Goal: Task Accomplishment & Management: Manage account settings

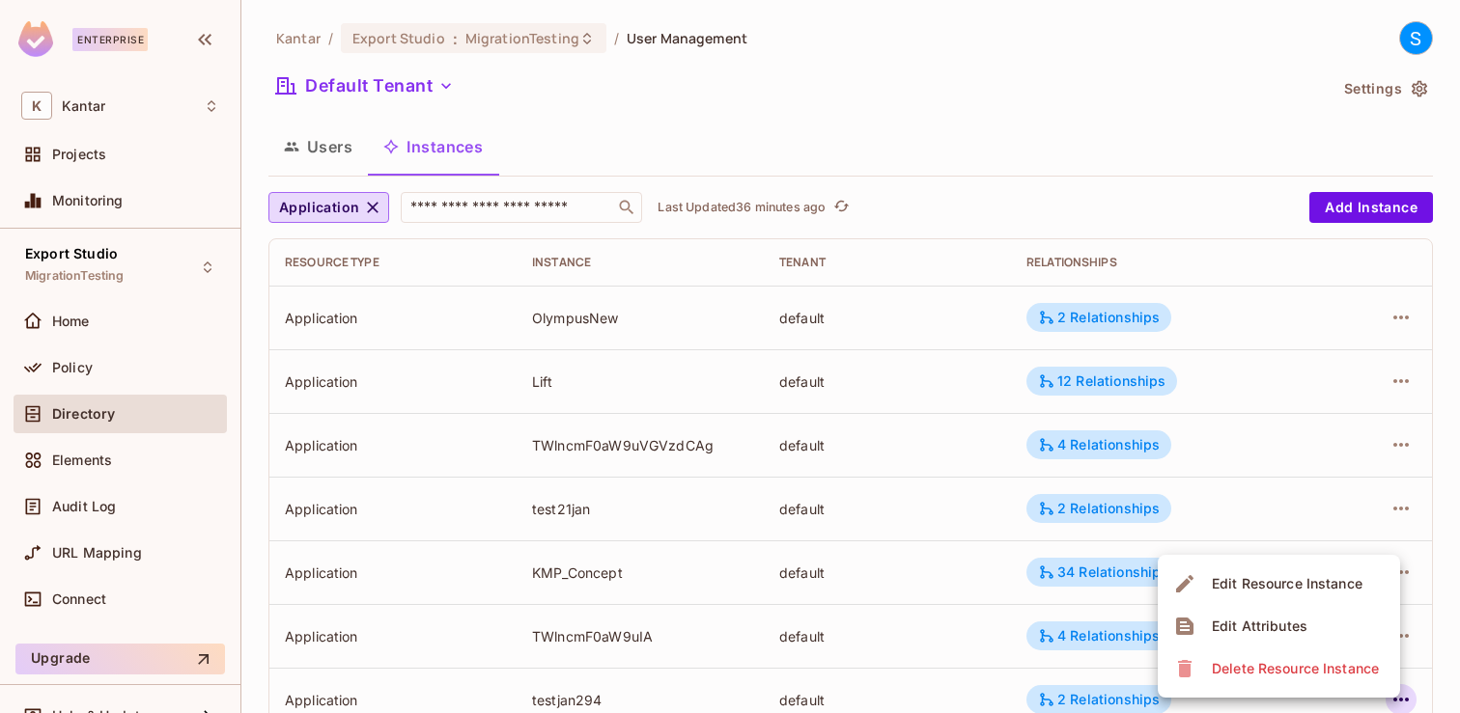
scroll to position [138, 0]
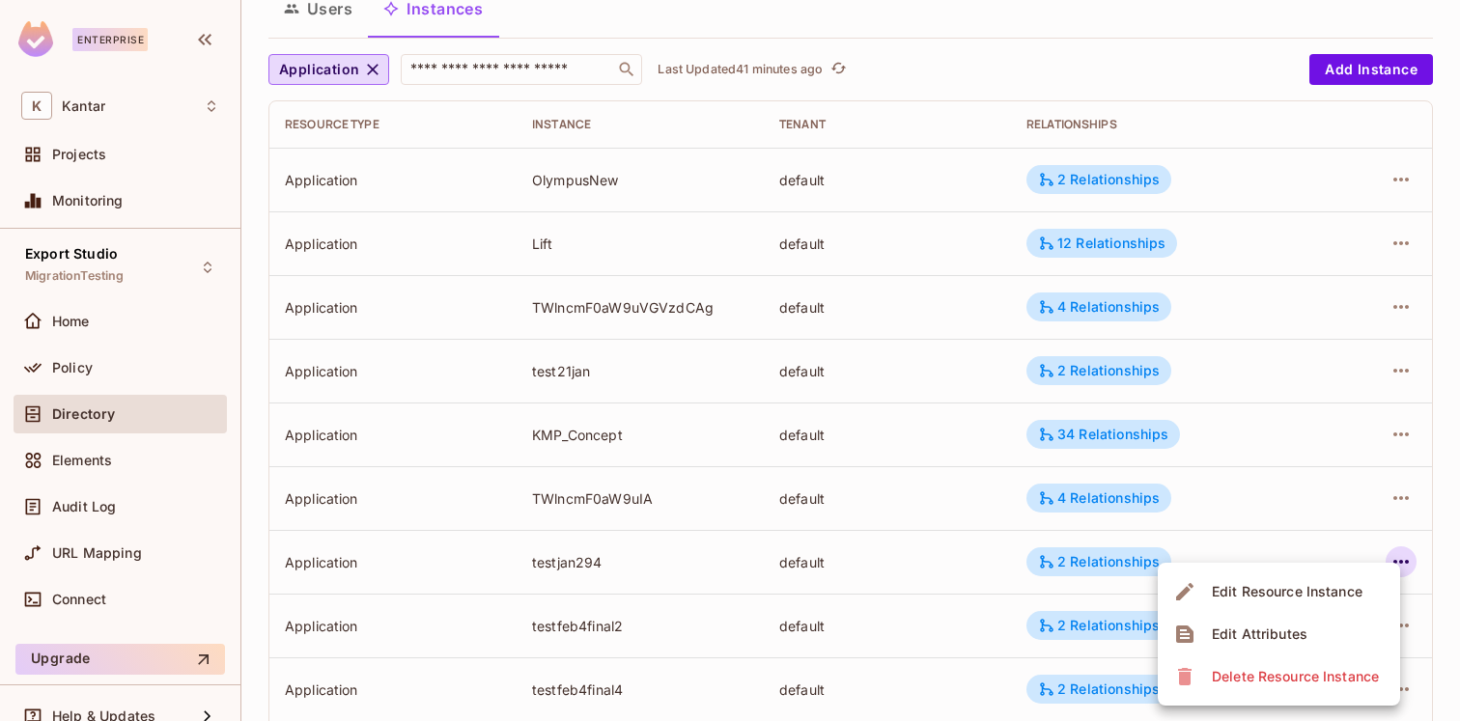
click at [330, 11] on div at bounding box center [730, 360] width 1460 height 721
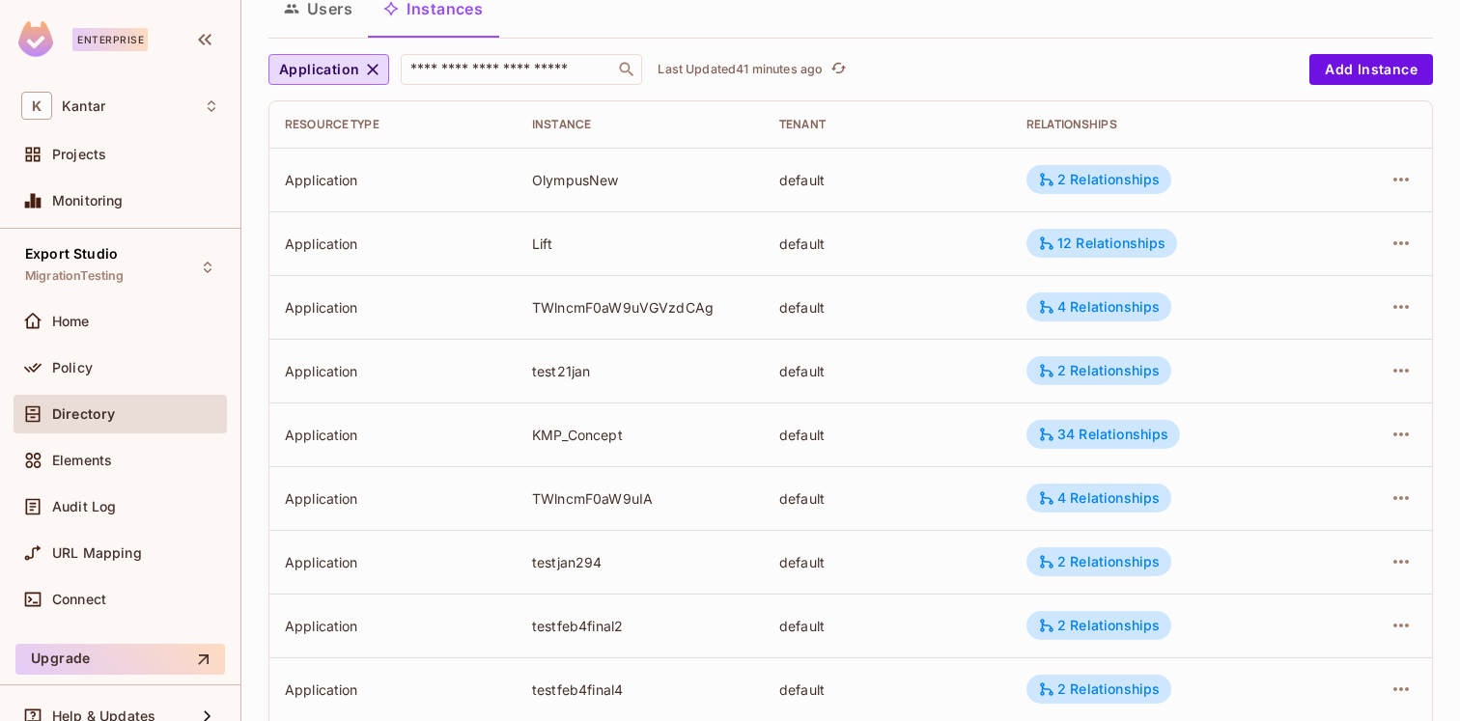
click at [318, 11] on button "Users" at bounding box center [317, 9] width 99 height 48
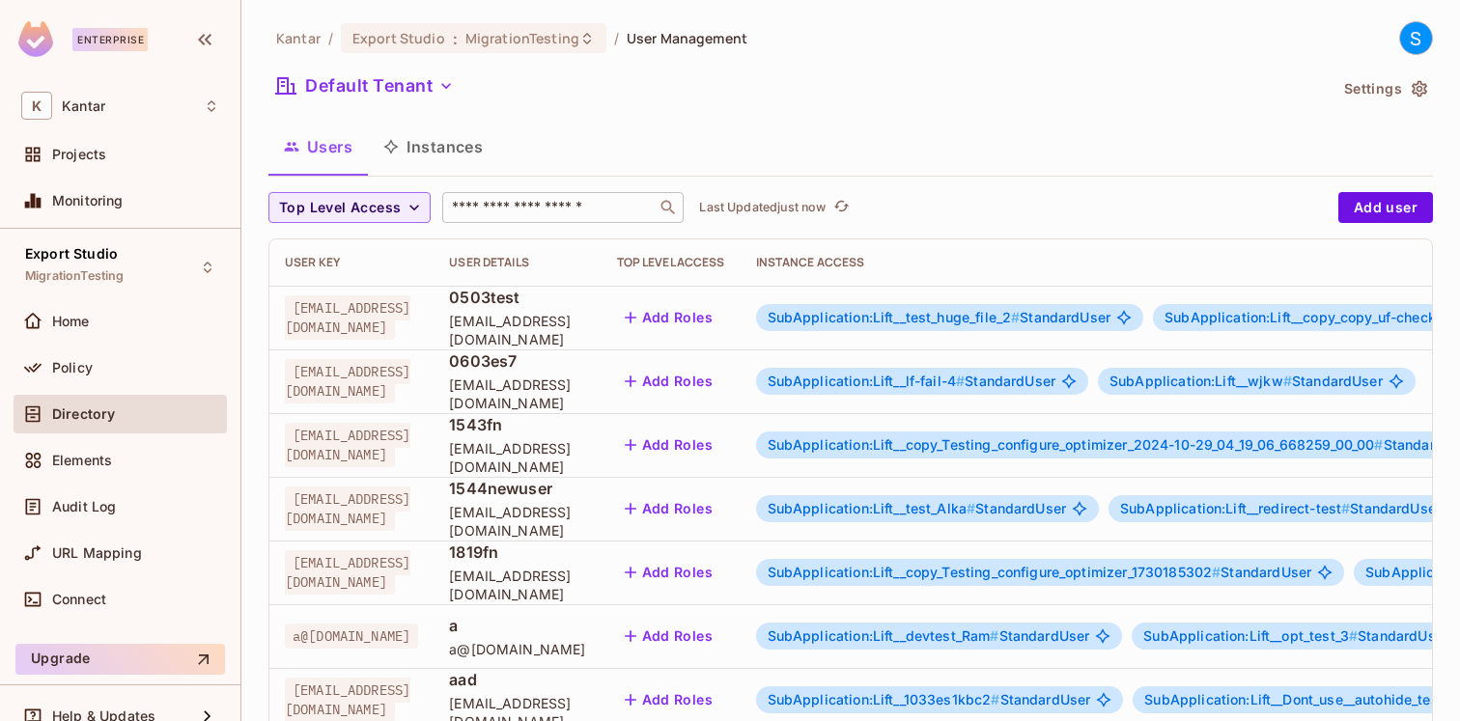
click at [483, 212] on input "text" at bounding box center [549, 207] width 203 height 19
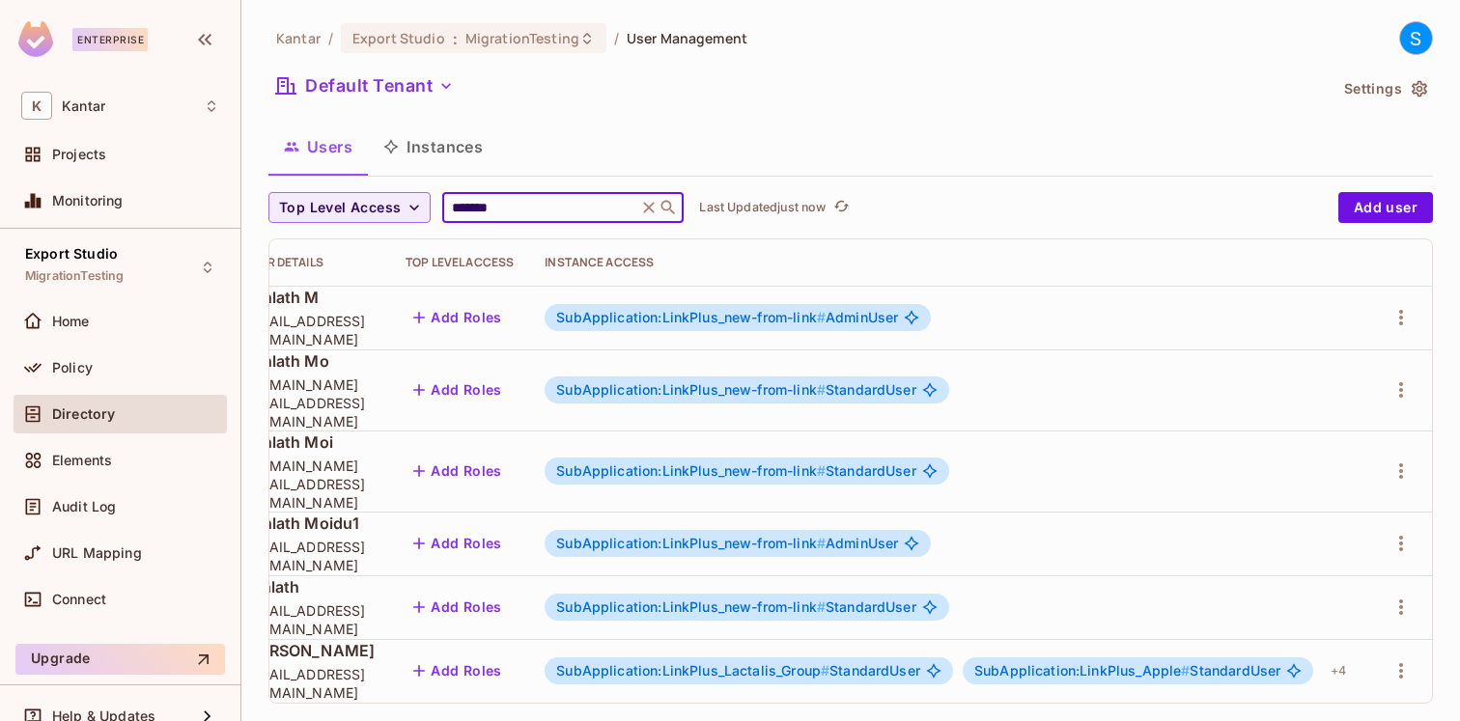
scroll to position [0, 343]
type input "*******"
click at [1408, 659] on icon "button" at bounding box center [1400, 670] width 23 height 23
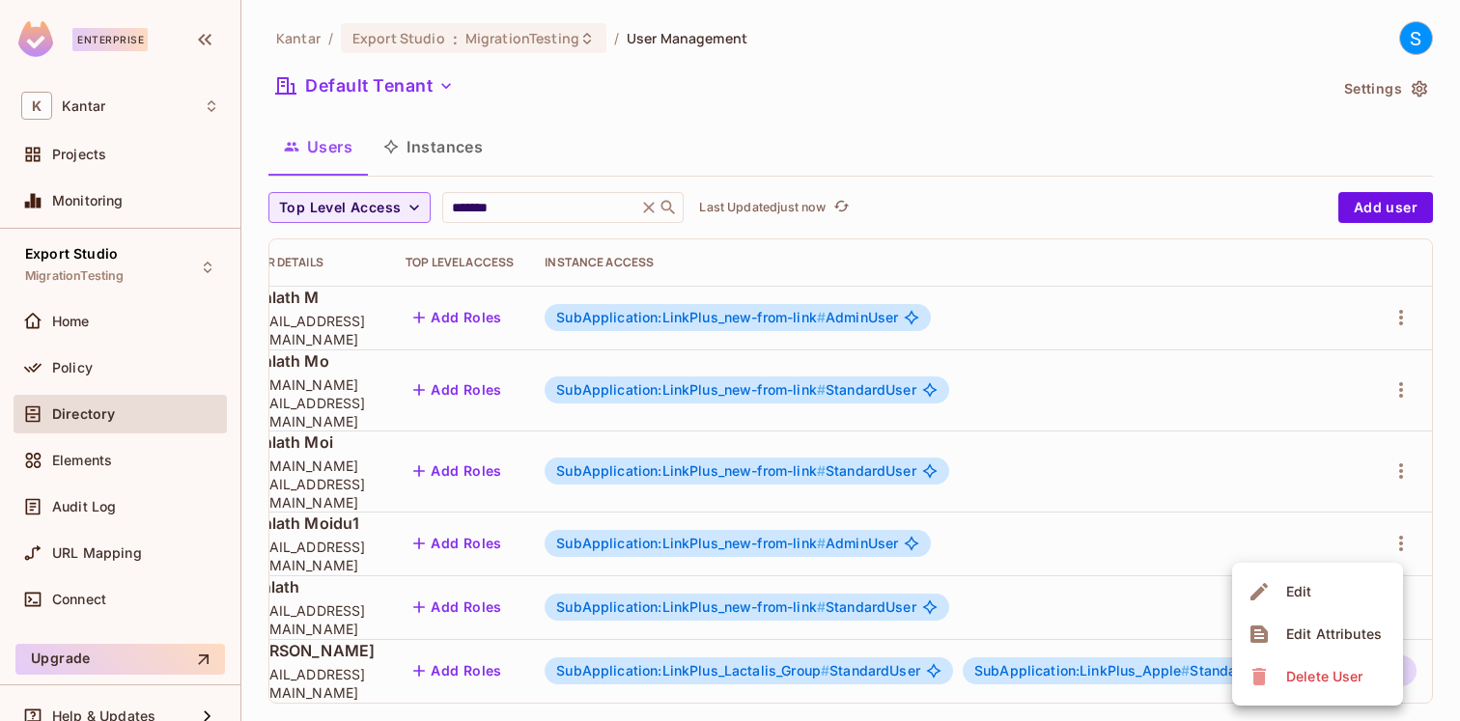
click at [1323, 599] on li "Edit" at bounding box center [1317, 592] width 171 height 42
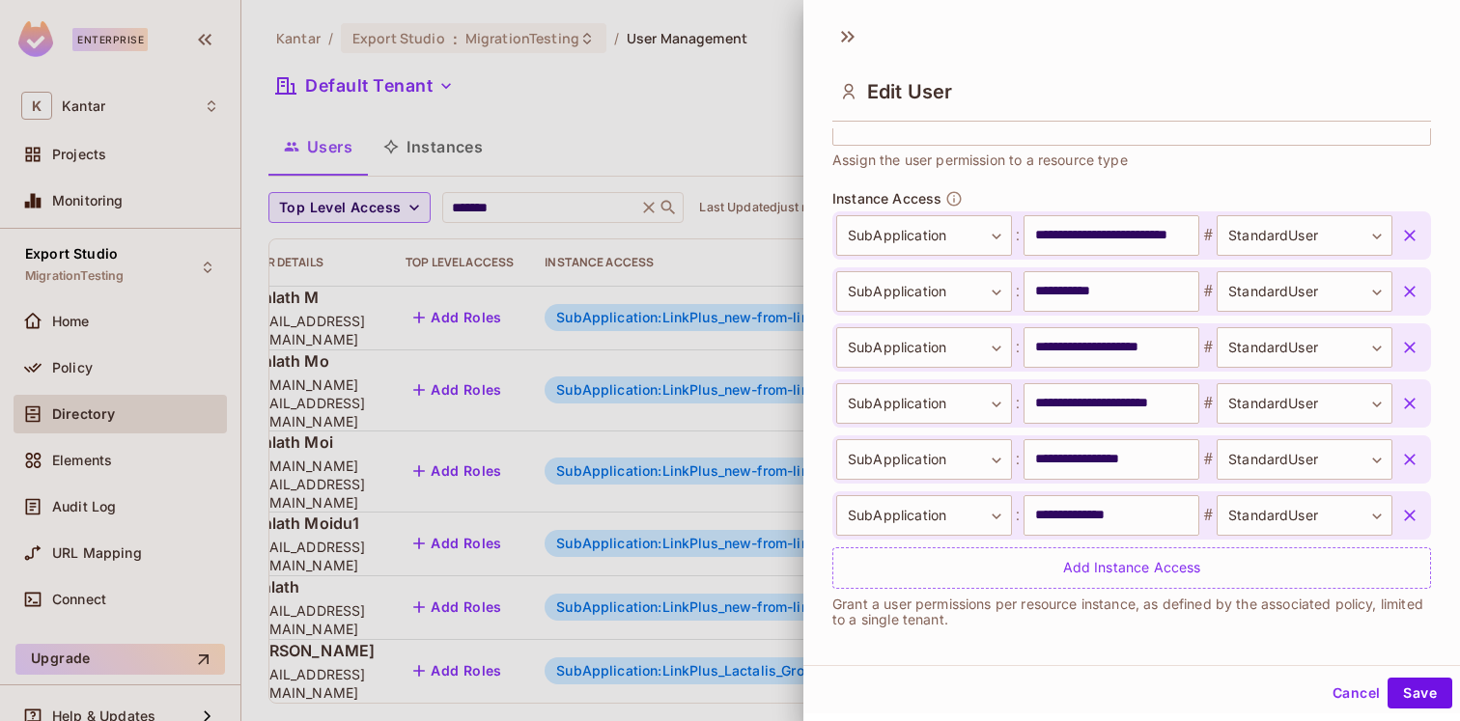
scroll to position [642, 0]
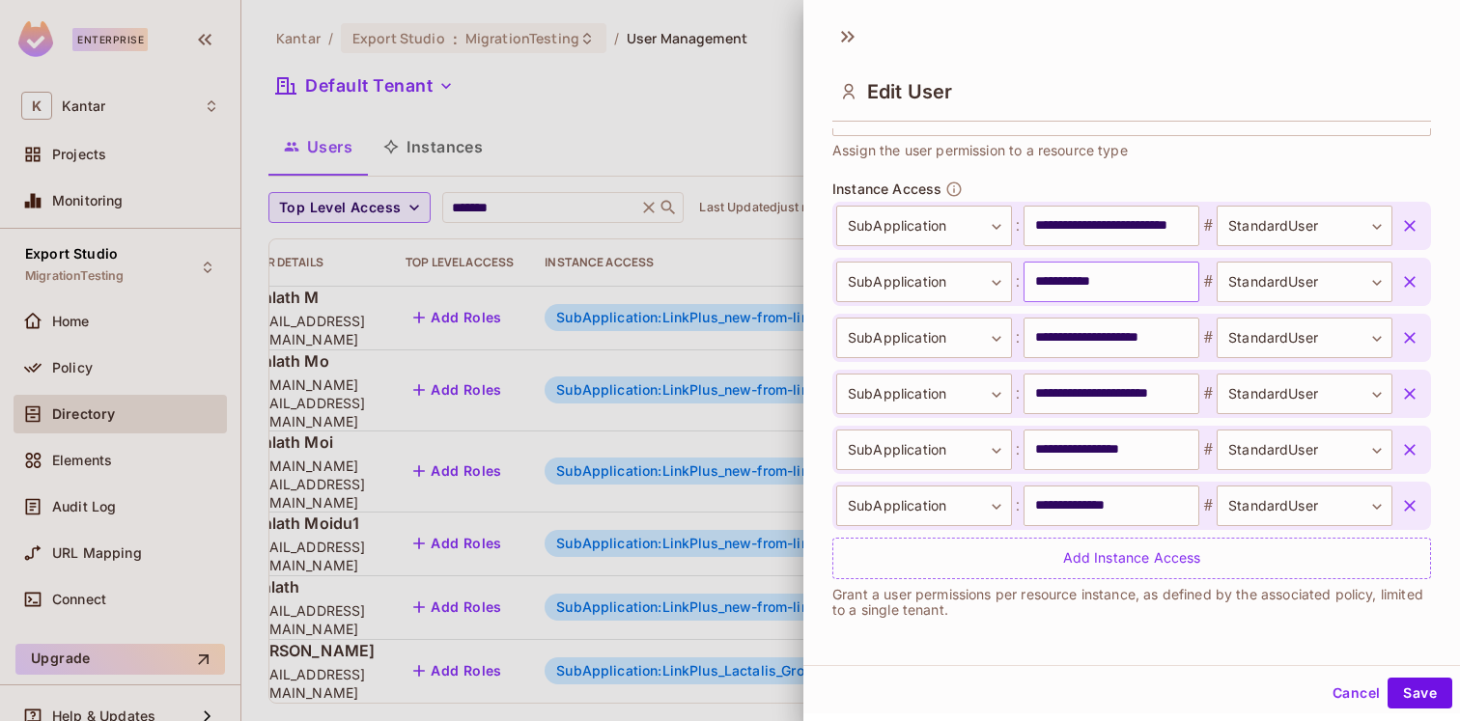
click at [1049, 282] on input "**********" at bounding box center [1111, 282] width 176 height 41
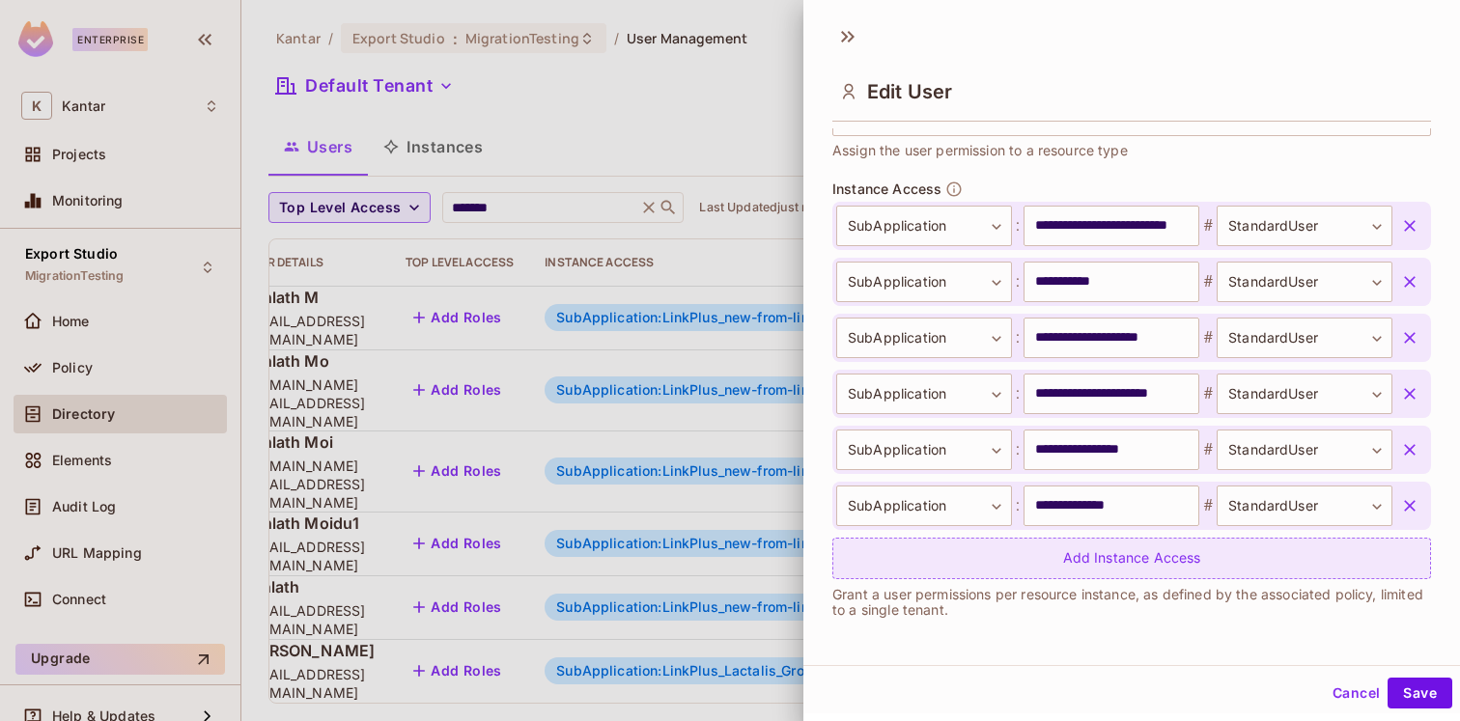
click at [1167, 558] on div "Add Instance Access" at bounding box center [1131, 559] width 599 height 42
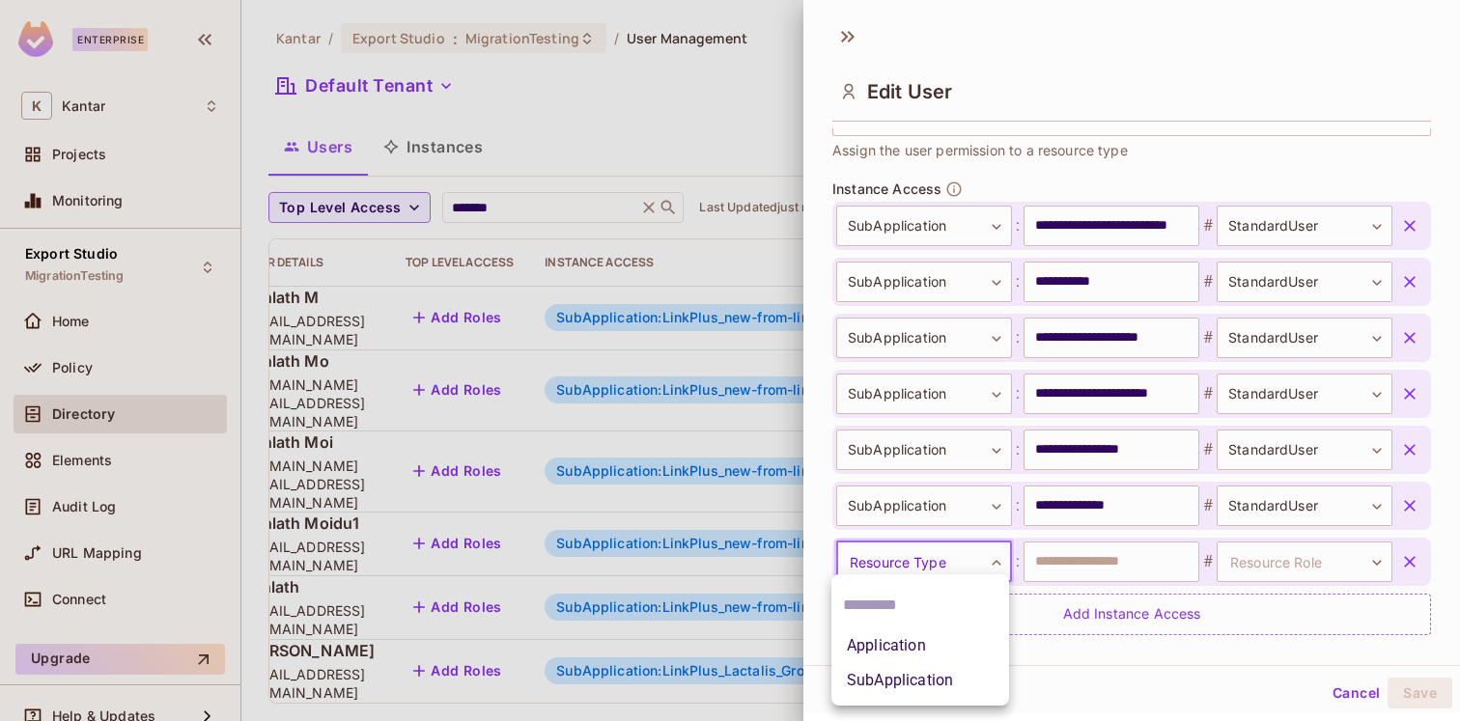
click at [987, 565] on body "Enterprise K Kantar Projects Monitoring Export Studio MigrationTesting Home Pol…" at bounding box center [730, 360] width 1460 height 721
click at [917, 685] on li "SubApplication" at bounding box center [920, 680] width 178 height 35
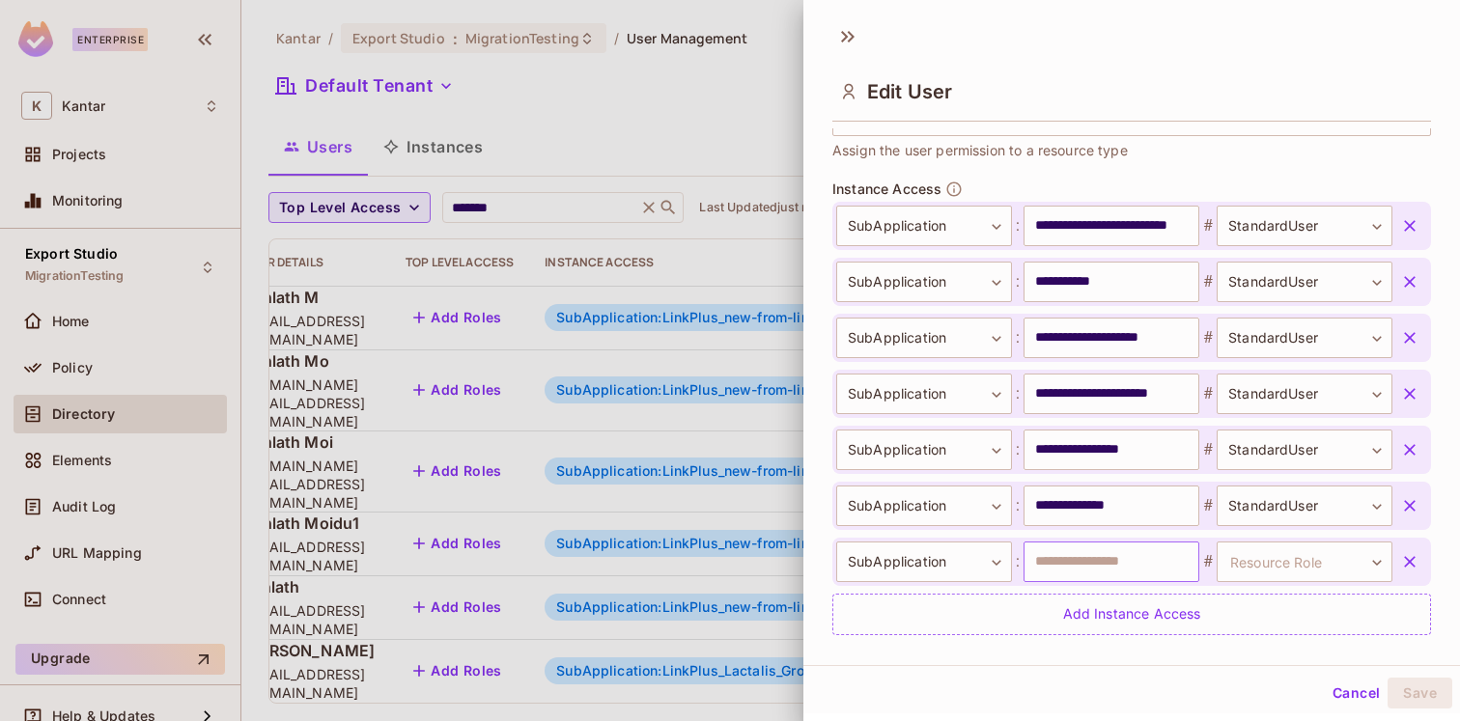
click at [1123, 558] on input "text" at bounding box center [1111, 562] width 176 height 41
click at [1113, 568] on input "text" at bounding box center [1111, 562] width 176 height 41
paste input "**********"
type input "**********"
click at [1379, 559] on body "Enterprise K Kantar Projects Monitoring Export Studio MigrationTesting Home Pol…" at bounding box center [730, 360] width 1460 height 721
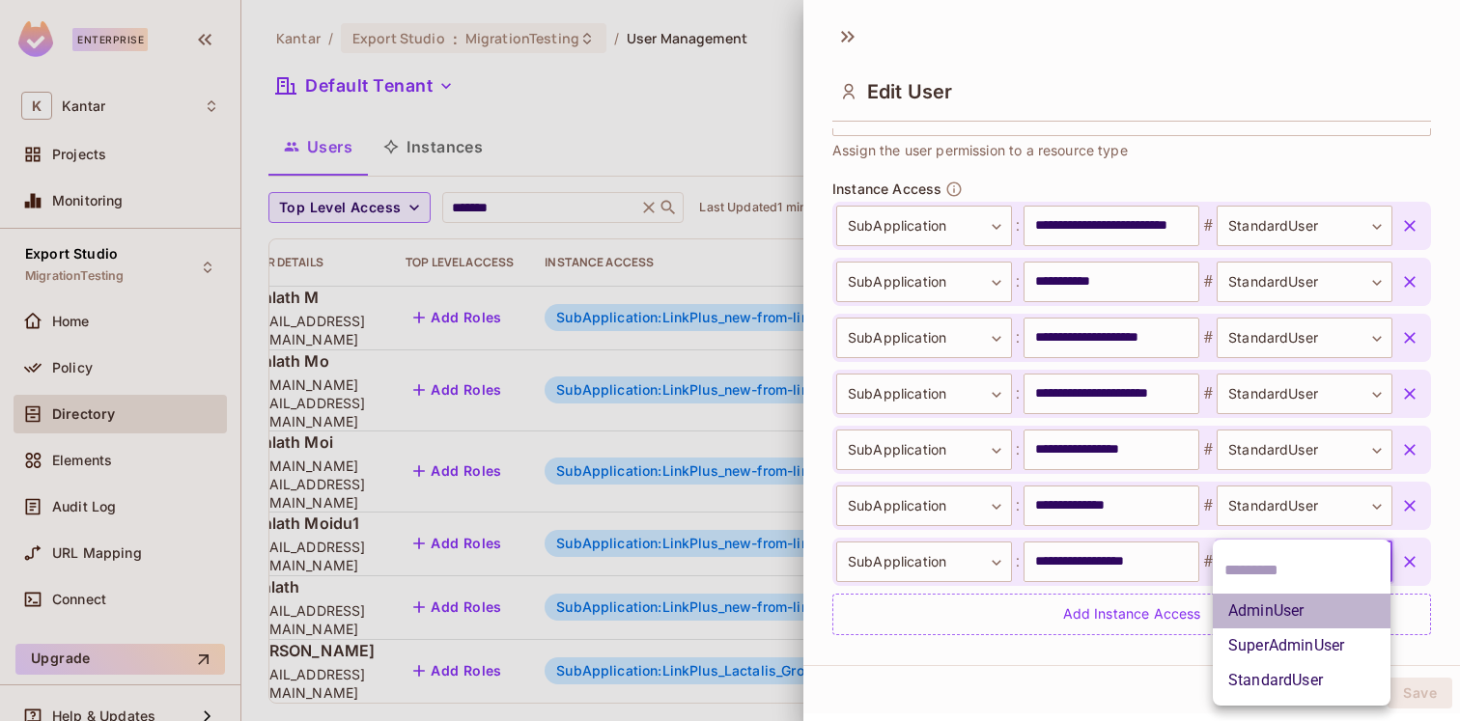
click at [1293, 611] on li "AdminUser" at bounding box center [1301, 611] width 178 height 35
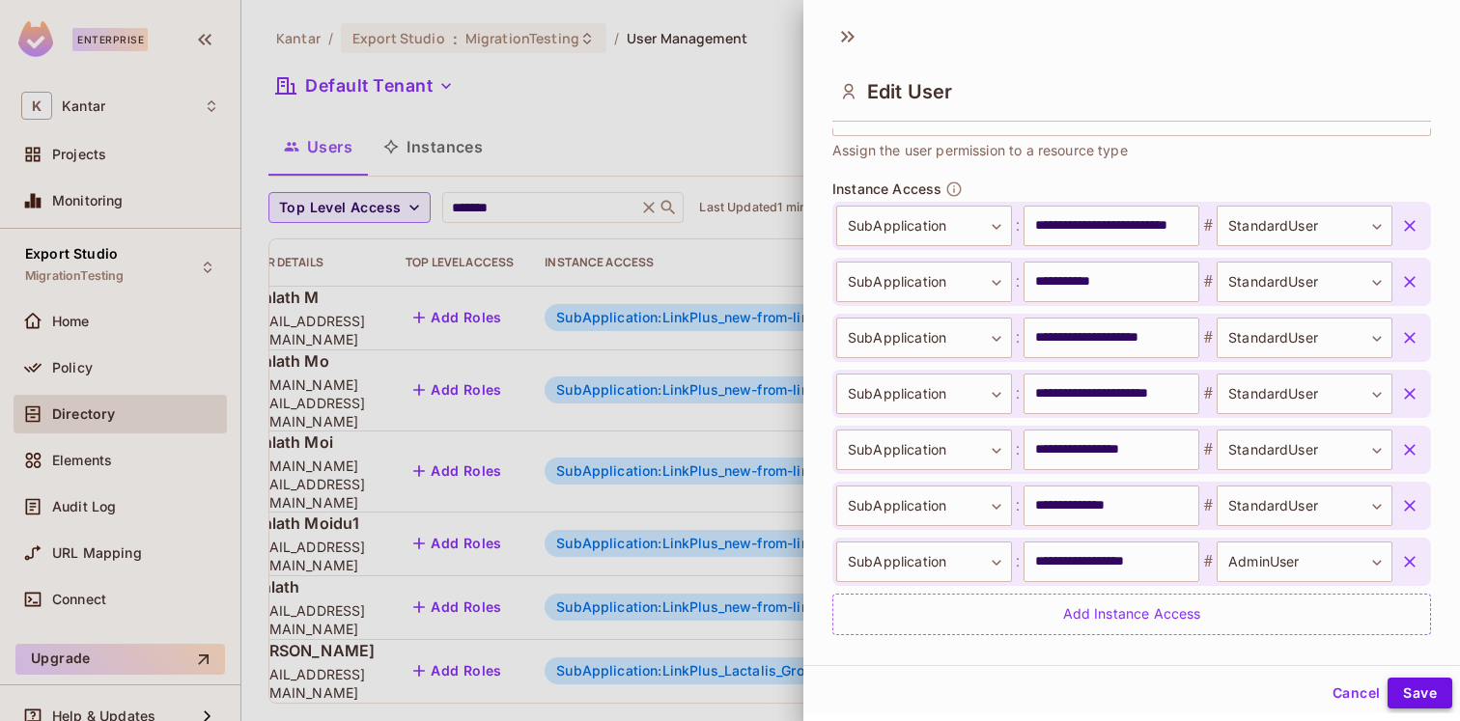
click at [1424, 694] on button "Save" at bounding box center [1419, 693] width 65 height 31
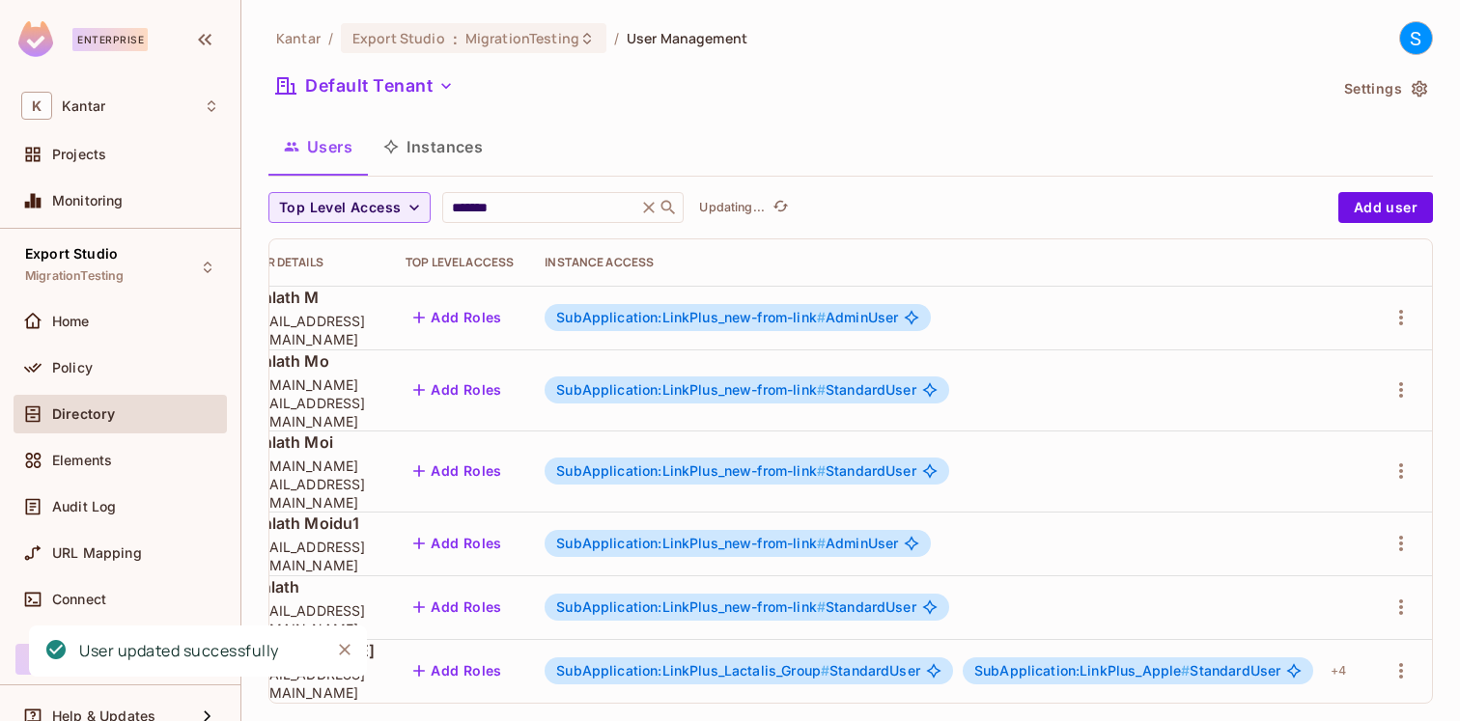
scroll to position [0, 342]
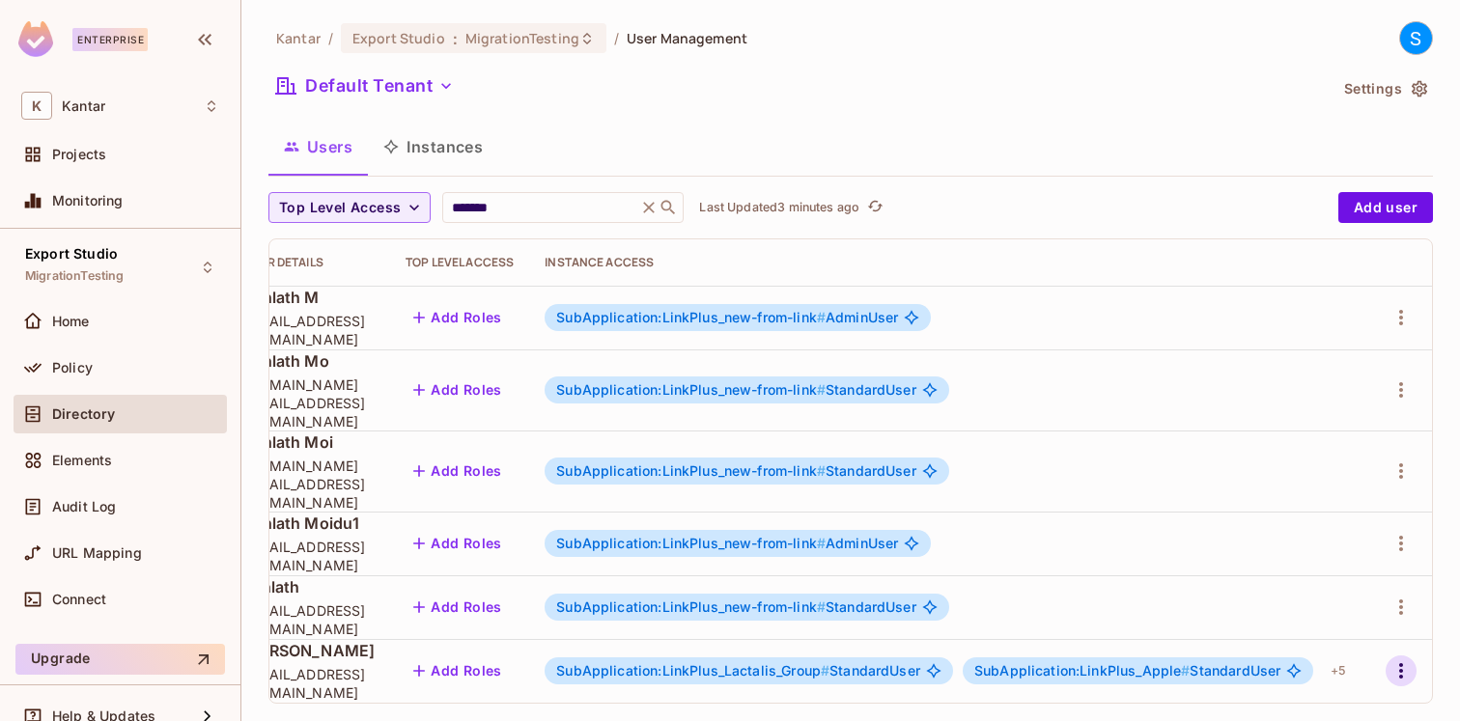
click at [1403, 659] on icon "button" at bounding box center [1400, 670] width 23 height 23
click at [1320, 590] on li "Edit" at bounding box center [1317, 592] width 171 height 42
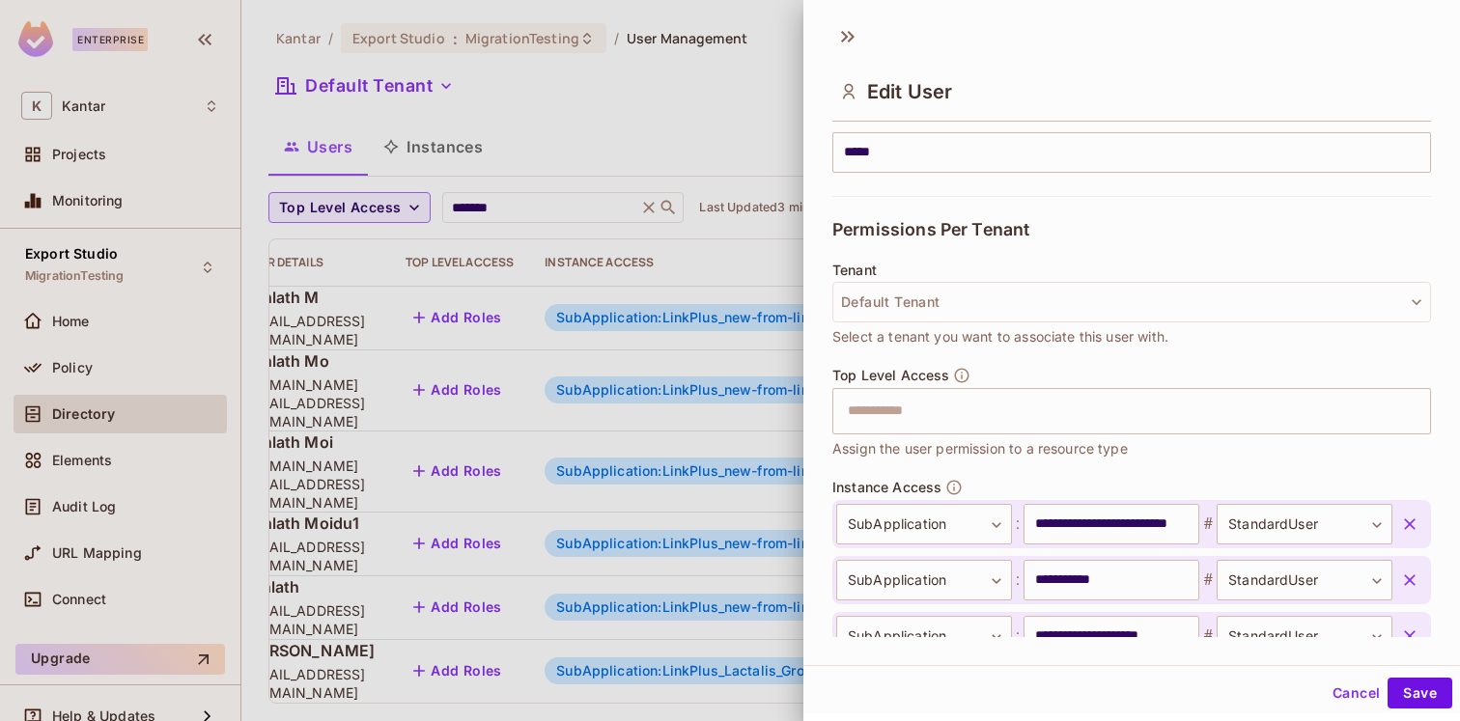
scroll to position [698, 0]
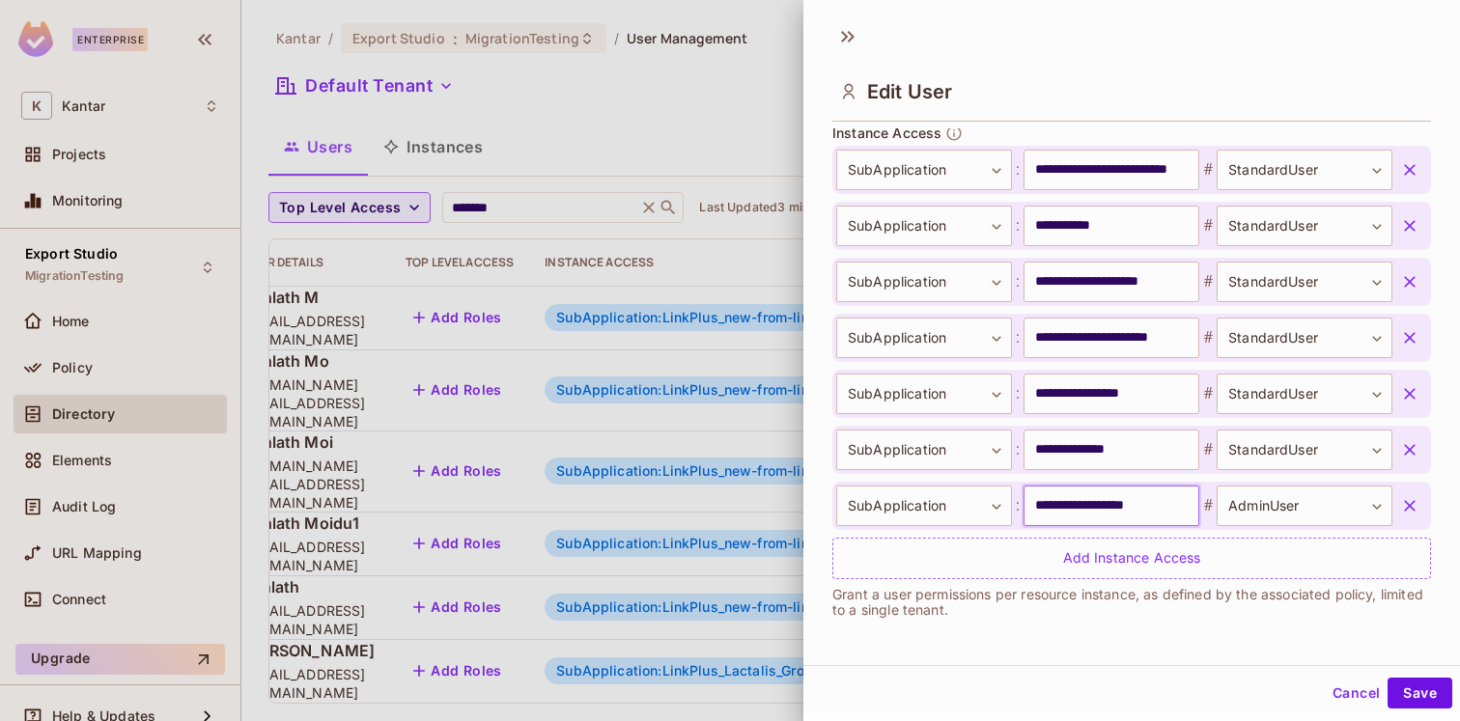
drag, startPoint x: 1180, startPoint y: 507, endPoint x: 1027, endPoint y: 507, distance: 152.5
click at [1027, 507] on input "**********" at bounding box center [1111, 506] width 176 height 41
click at [1342, 693] on button "Cancel" at bounding box center [1355, 693] width 63 height 31
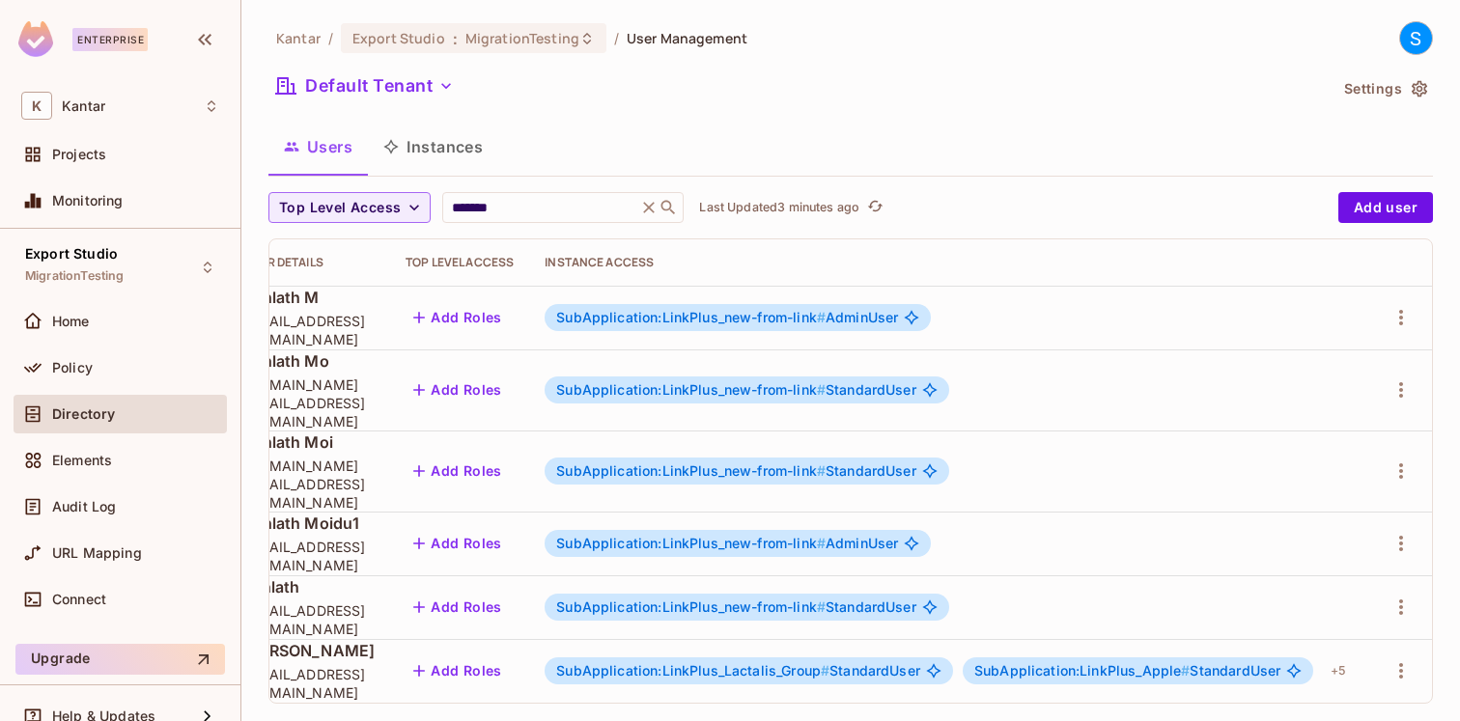
click at [437, 142] on button "Instances" at bounding box center [433, 147] width 130 height 48
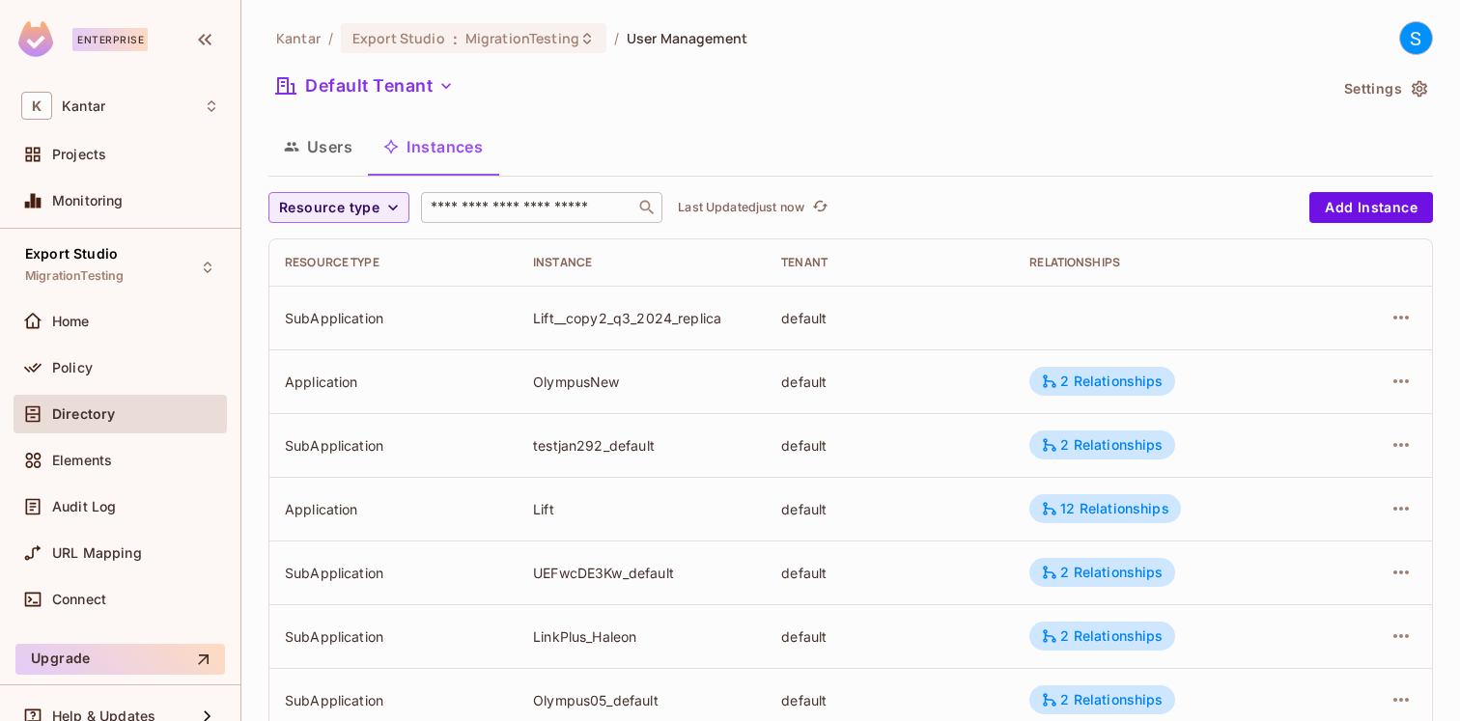
click at [496, 202] on input "text" at bounding box center [528, 207] width 203 height 19
paste input "**********"
type input "**********"
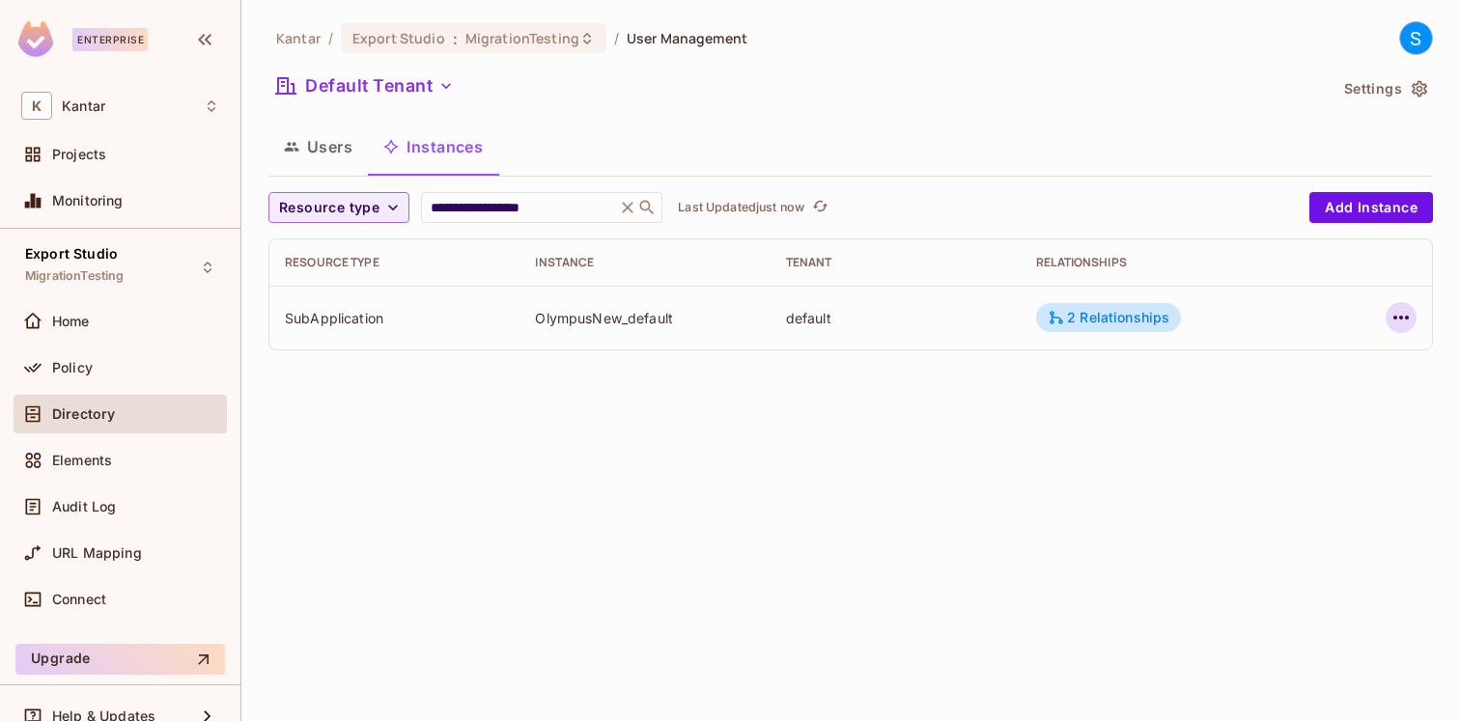
click at [1396, 319] on icon "button" at bounding box center [1400, 317] width 23 height 23
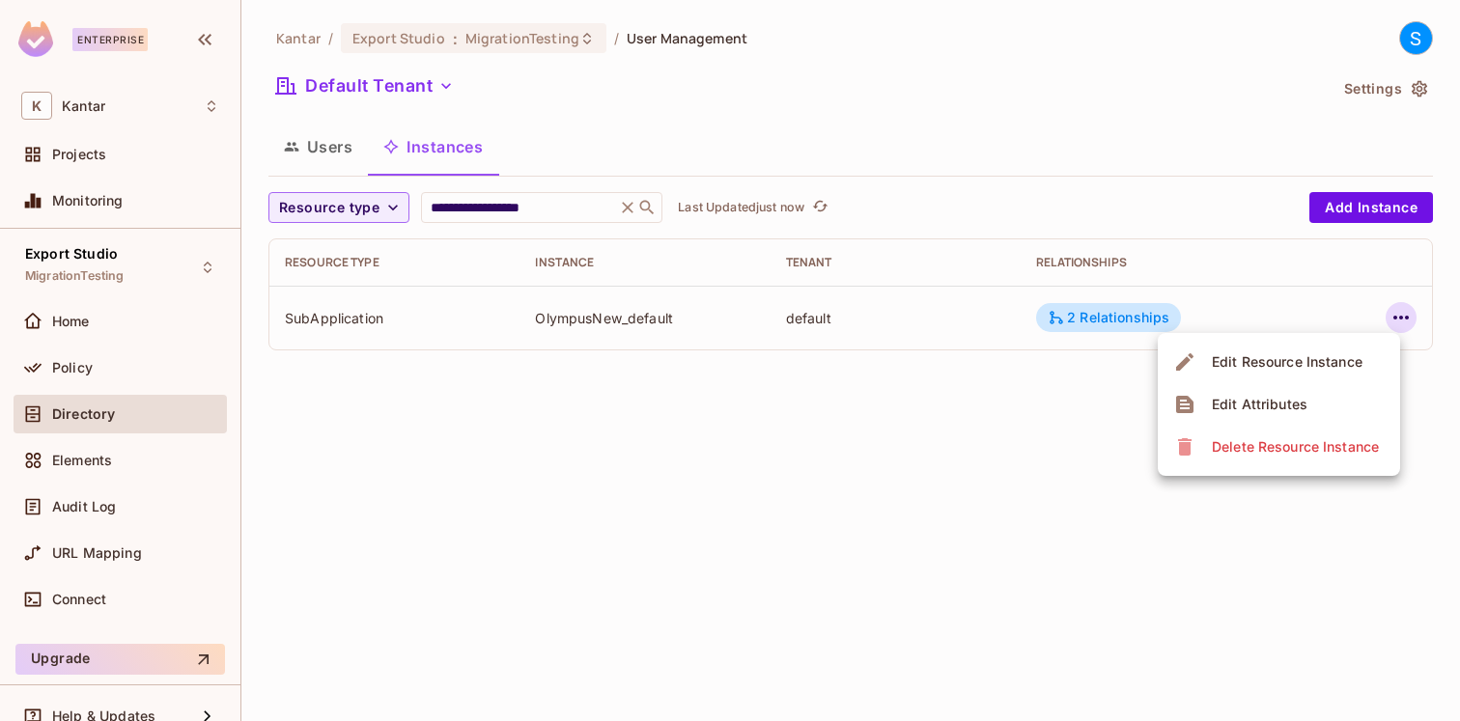
click at [1304, 402] on div "Edit Attributes" at bounding box center [1260, 404] width 96 height 19
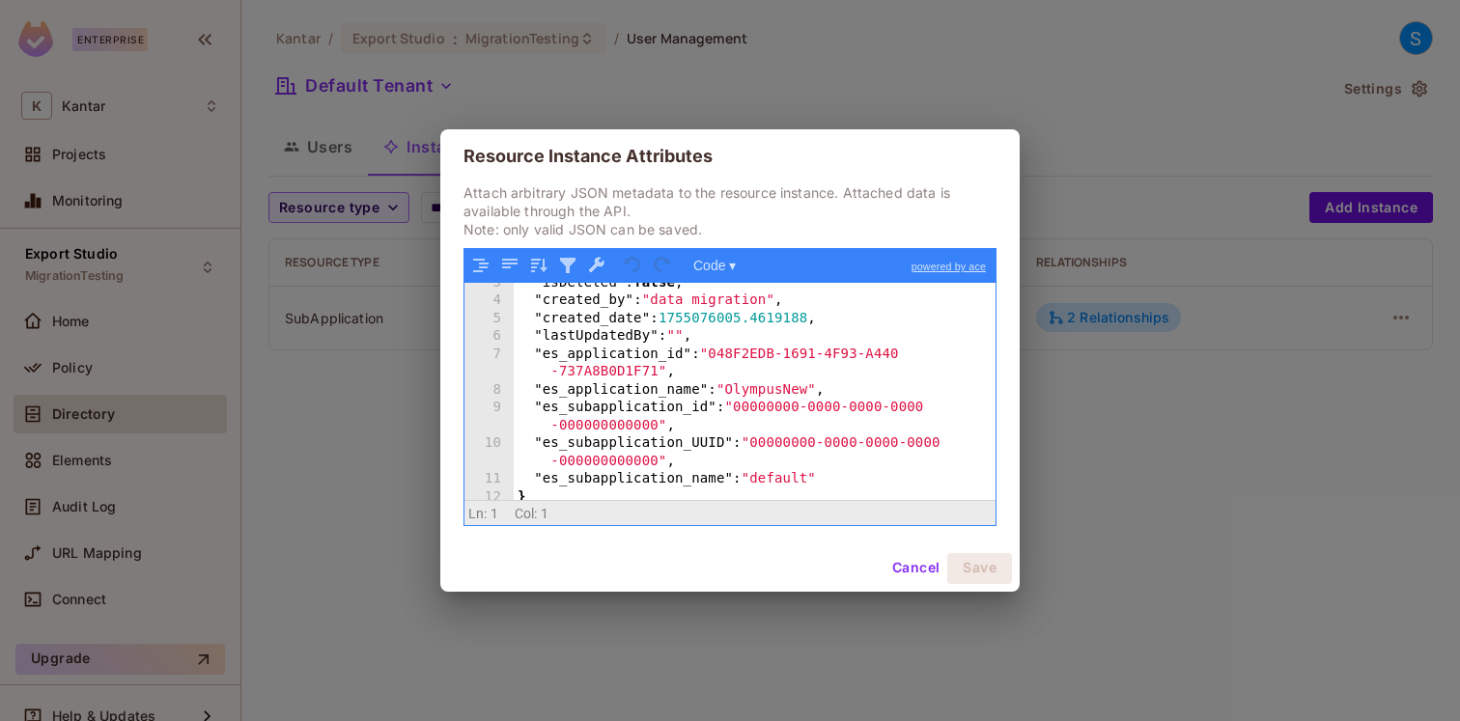
scroll to position [51, 0]
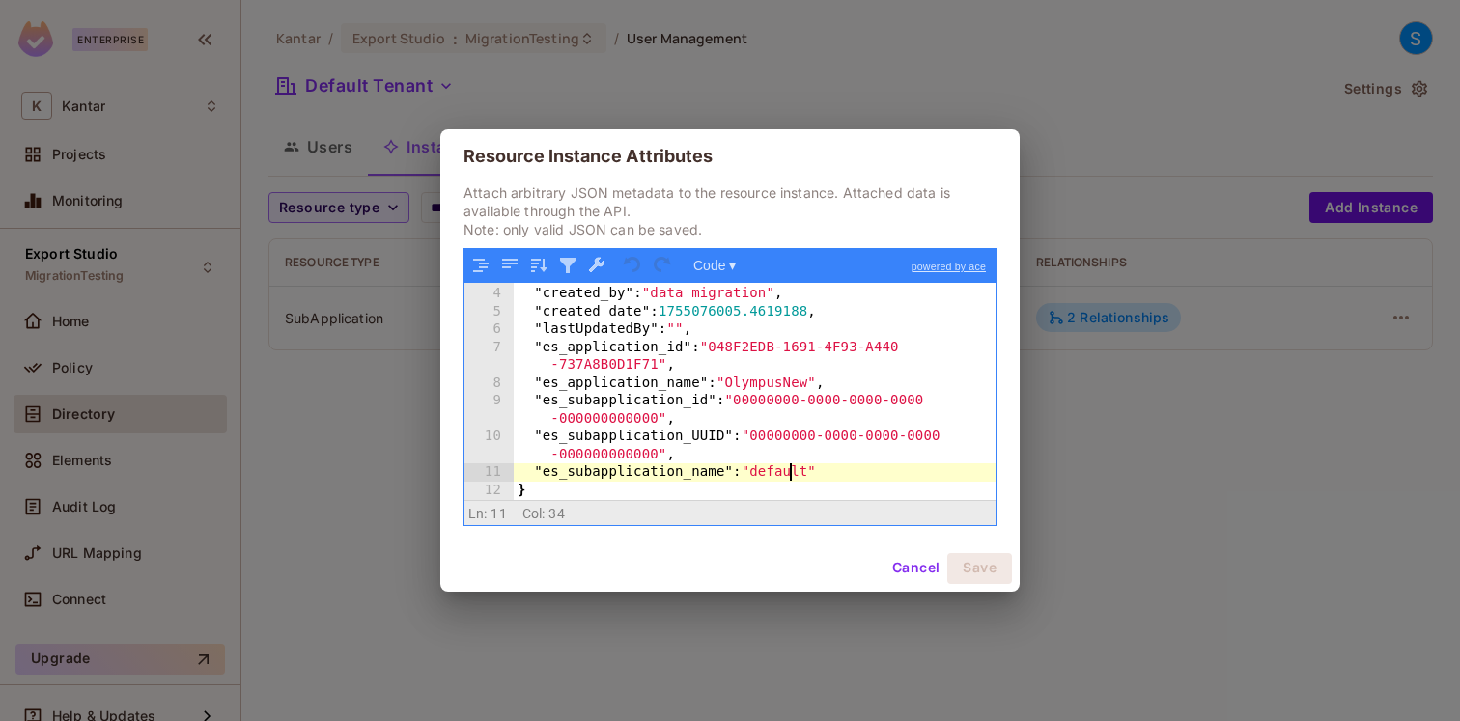
click at [788, 475] on div ""isDeleted" : false , "created_by" : "data migration" , "created_date" : 175507…" at bounding box center [755, 393] width 482 height 252
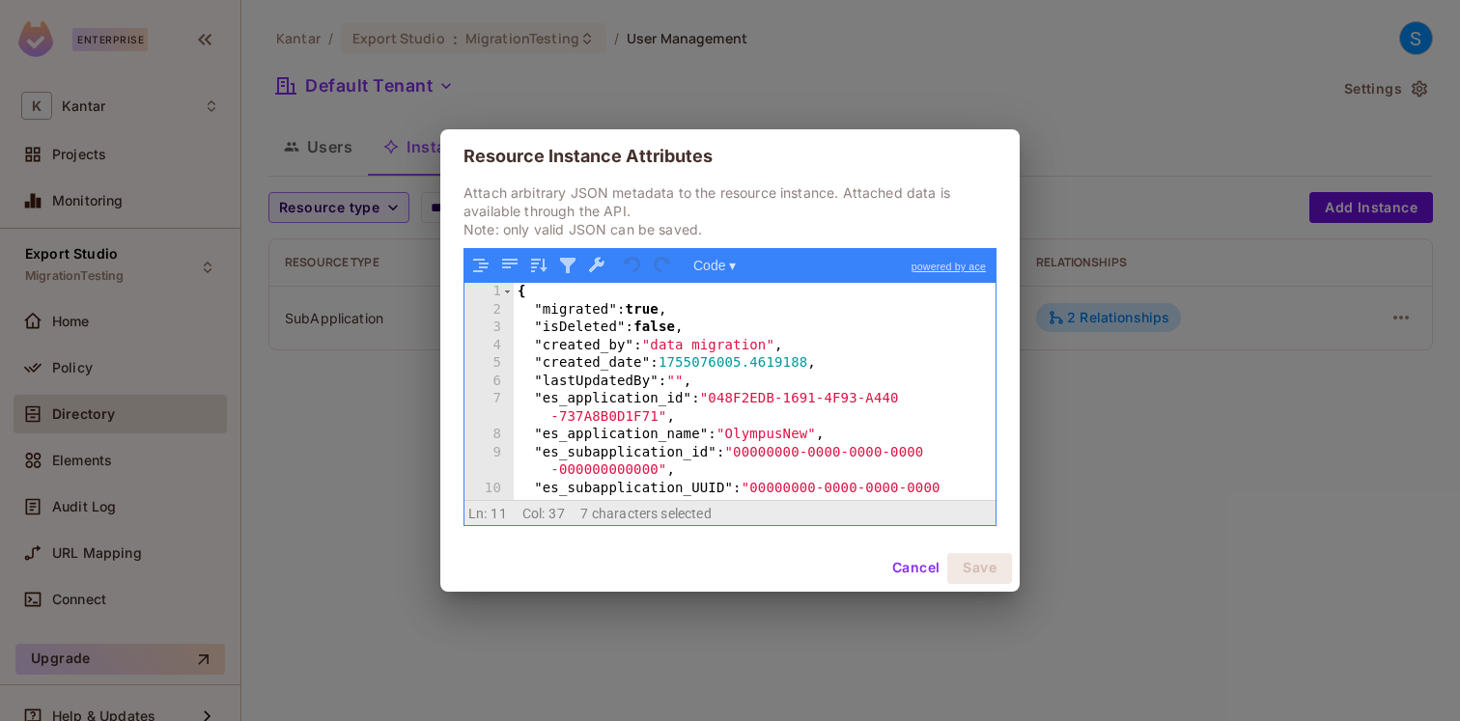
click at [908, 565] on button "Cancel" at bounding box center [915, 568] width 63 height 31
